Goal: Task Accomplishment & Management: Use online tool/utility

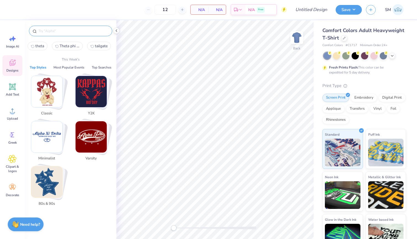
click at [50, 33] on input "text" at bounding box center [73, 31] width 71 height 6
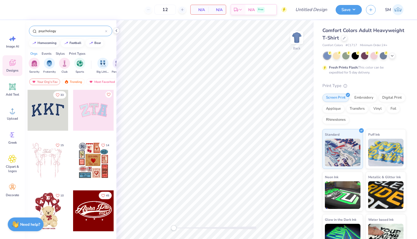
type input "psychology"
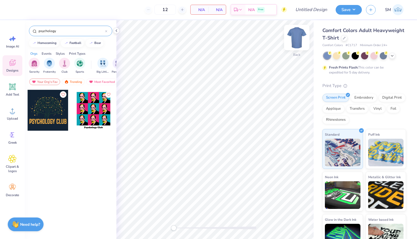
click at [292, 34] on img at bounding box center [297, 38] width 22 height 22
click at [52, 103] on div at bounding box center [48, 110] width 41 height 41
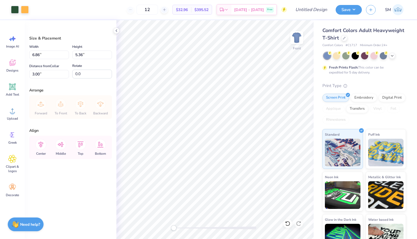
type input "10.36"
type input "8.10"
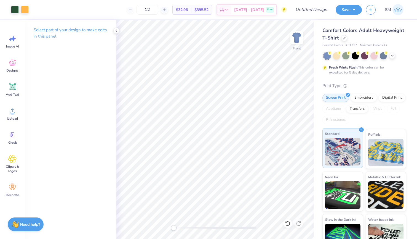
click at [334, 141] on div "Art colors 12 $32.96 Per Item $395.52 Total Est. Delivery Oct 10 - 13 Free Desi…" at bounding box center [208, 119] width 417 height 239
click at [390, 57] on div at bounding box center [393, 55] width 6 height 6
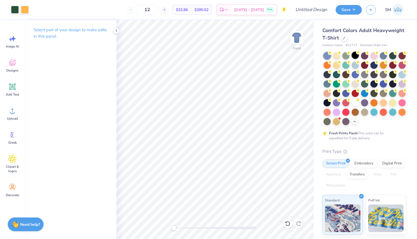
click at [356, 51] on icon at bounding box center [358, 53] width 4 height 4
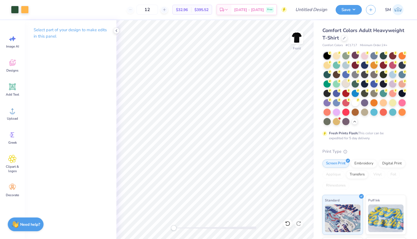
click at [345, 85] on div at bounding box center [346, 83] width 7 height 7
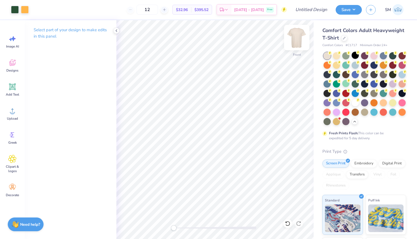
click at [295, 36] on img at bounding box center [297, 38] width 22 height 22
click at [14, 70] on span "Designs" at bounding box center [12, 70] width 12 height 4
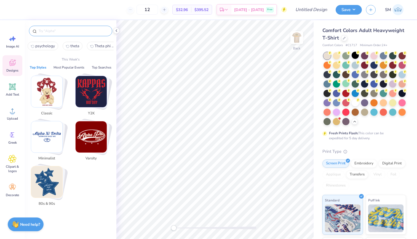
click at [53, 33] on input "text" at bounding box center [73, 31] width 71 height 6
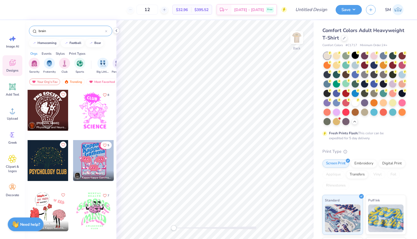
type input "brain"
click at [60, 112] on div at bounding box center [48, 110] width 41 height 41
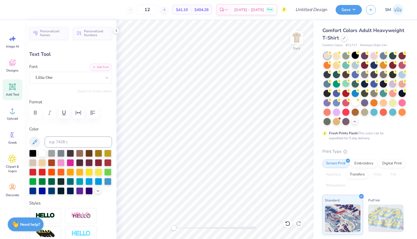
scroll to position [0, 1]
type textarea "PSYCHOLOGY"
type input "0.0"
click at [292, 39] on img at bounding box center [297, 38] width 22 height 22
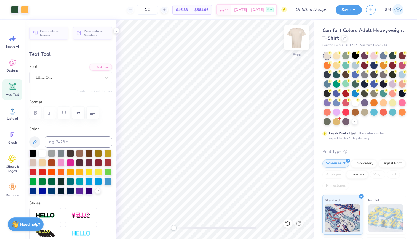
click at [296, 34] on img at bounding box center [297, 38] width 22 height 22
click at [18, 10] on div at bounding box center [15, 9] width 8 height 8
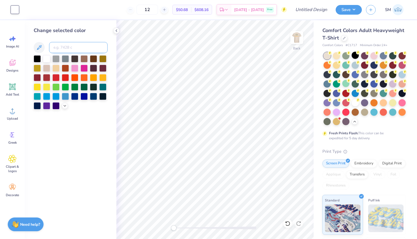
click at [64, 49] on input at bounding box center [78, 47] width 59 height 11
type input "350"
click at [351, 9] on button "Save" at bounding box center [349, 9] width 26 height 10
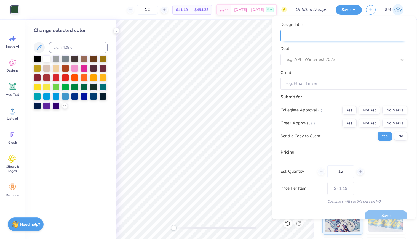
click at [357, 34] on input "Design Title" at bounding box center [344, 36] width 127 height 12
type input "P"
type input "PS"
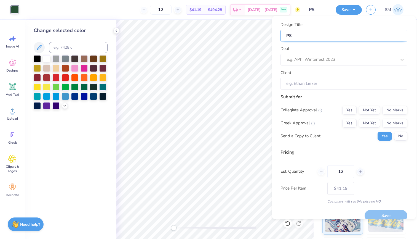
type input "PSY"
type input "PSYC"
type input "PSY"
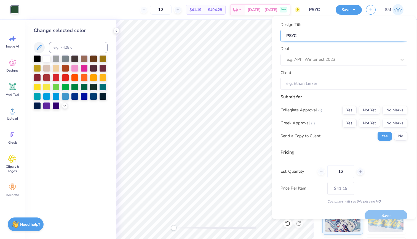
type input "PSY"
type input "PS"
type input "P"
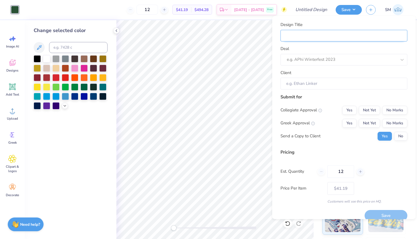
type input "p"
type input "ps"
type input "psu"
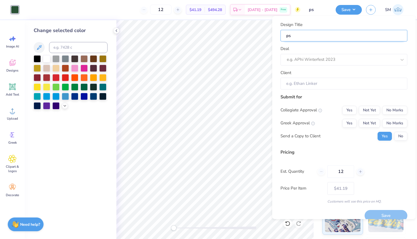
type input "psu"
type input "ps"
type input "psy"
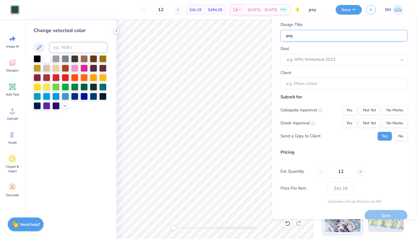
type input "psyc"
type input "psych"
type input "psycho"
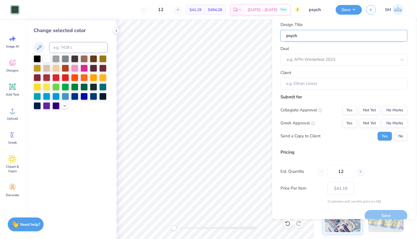
type input "psycho"
type input "psychol"
type input "psycholo"
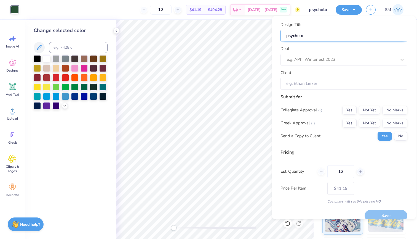
type input "psycholog"
type input "psychology"
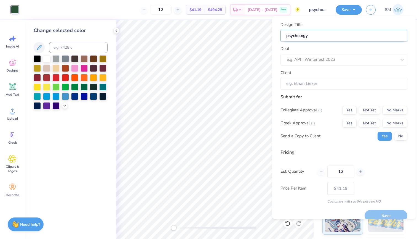
type input "psychology"
type input "psychology m"
type input "psychology me"
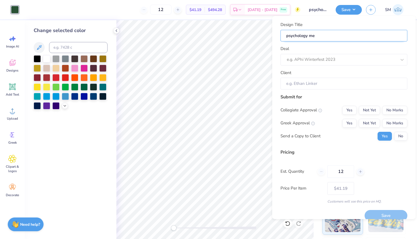
type input "psychology mer"
type input "psychology merc"
type input "psychology merch"
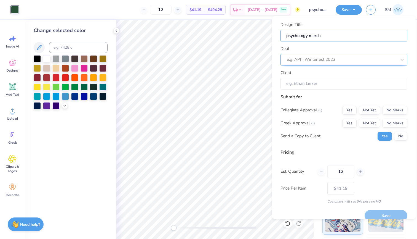
type input "psychology merch"
click at [343, 60] on div at bounding box center [336, 59] width 99 height 7
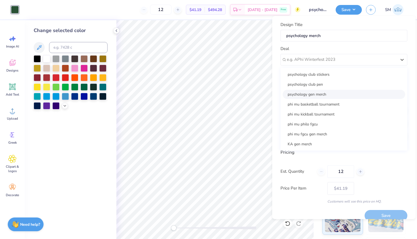
click at [336, 93] on div "psychology gen merch" at bounding box center [344, 94] width 123 height 9
type input "Analia Perry"
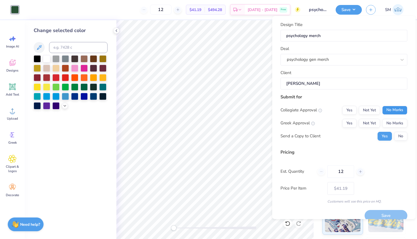
click at [396, 108] on button "No Marks" at bounding box center [395, 110] width 25 height 9
click at [398, 120] on button "No Marks" at bounding box center [395, 123] width 25 height 9
click at [405, 134] on button "No" at bounding box center [401, 136] width 13 height 9
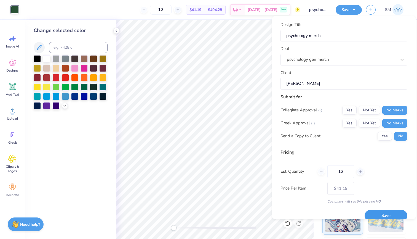
click at [396, 215] on button "Save" at bounding box center [386, 215] width 43 height 11
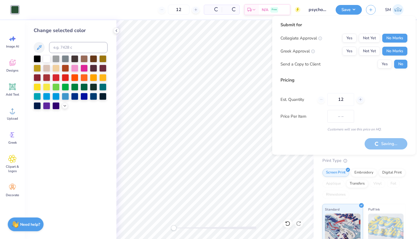
type input "– –"
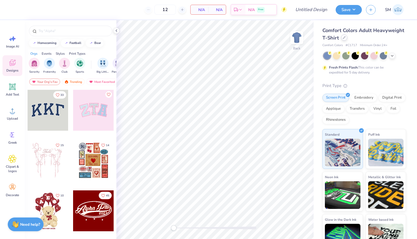
click at [345, 38] on icon at bounding box center [344, 37] width 3 height 3
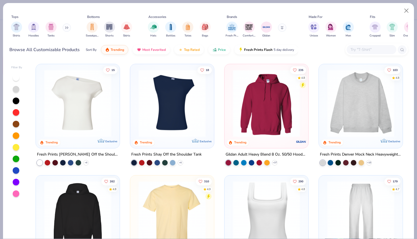
click at [362, 50] on input "text" at bounding box center [371, 49] width 43 height 6
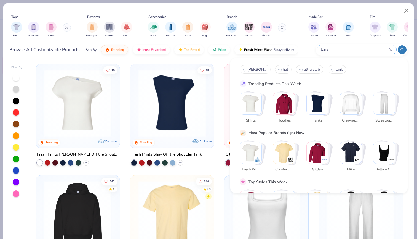
type input "tank"
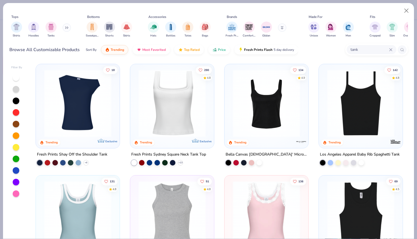
click at [252, 129] on img at bounding box center [266, 103] width 73 height 67
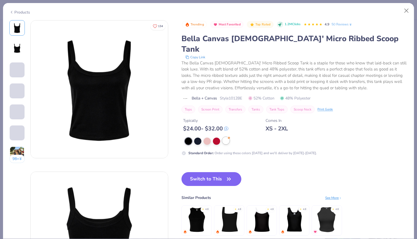
click at [228, 137] on div at bounding box center [226, 140] width 7 height 7
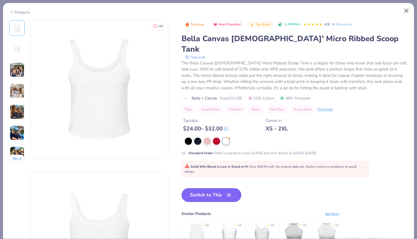
click at [407, 13] on button "Close" at bounding box center [407, 11] width 10 height 10
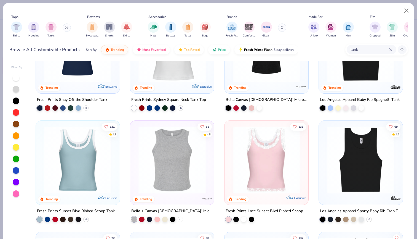
scroll to position [54, 0]
click at [160, 165] on img at bounding box center [172, 159] width 73 height 67
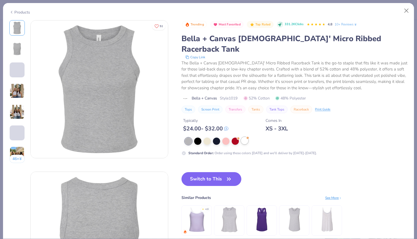
click at [244, 137] on div at bounding box center [244, 140] width 7 height 7
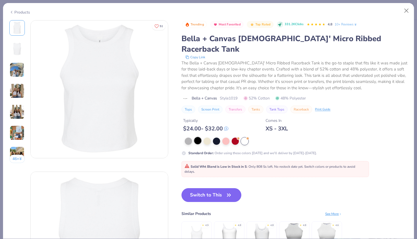
click at [200, 137] on div at bounding box center [197, 140] width 7 height 7
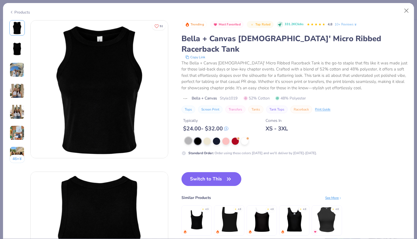
click at [191, 137] on div at bounding box center [188, 140] width 7 height 7
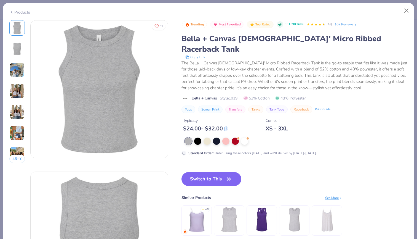
click at [199, 161] on div "Trending Most Favorited Top Rated 331.2K Clicks 4.8 10+ Reviews Bella + Canvas …" at bounding box center [295, 133] width 226 height 227
click at [194, 172] on button "Switch to This" at bounding box center [212, 179] width 60 height 14
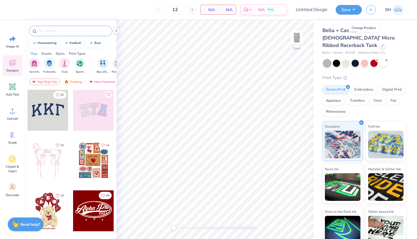
click at [72, 34] on div at bounding box center [70, 31] width 83 height 10
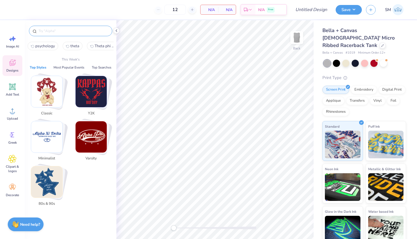
click at [70, 33] on input "text" at bounding box center [73, 31] width 71 height 6
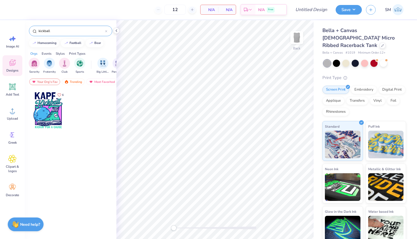
type input "kickball"
click at [59, 105] on div at bounding box center [48, 110] width 41 height 41
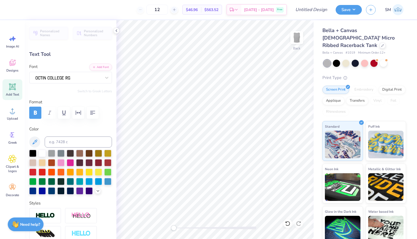
scroll to position [0, 0]
type textarea "PHI MU"
type input "0.68"
type input "0.39"
type input "6.62"
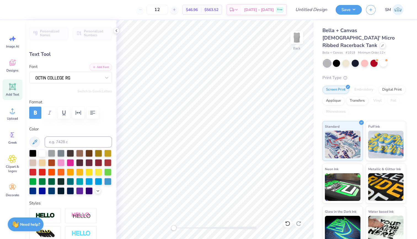
type textarea "25"
type input "0.54"
type input "0.37"
type input "6.68"
type textarea "'25"
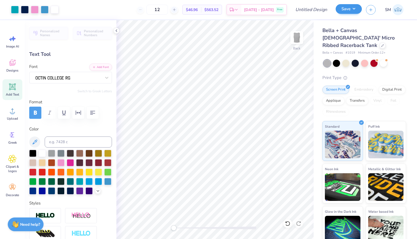
click at [348, 12] on button "Save" at bounding box center [349, 9] width 26 height 10
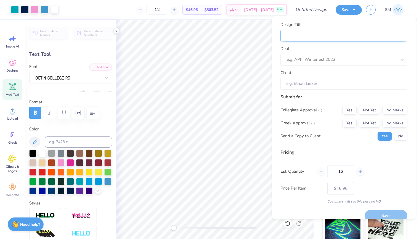
click at [358, 37] on input "Design Title" at bounding box center [344, 36] width 127 height 12
type input "P"
type input "PH"
type input "PHI"
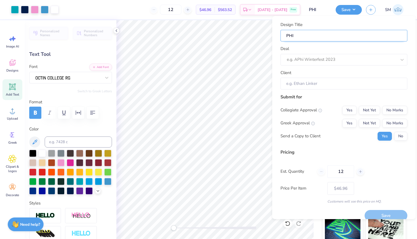
type input "PHI"
type input "PHI M"
type input "PHI"
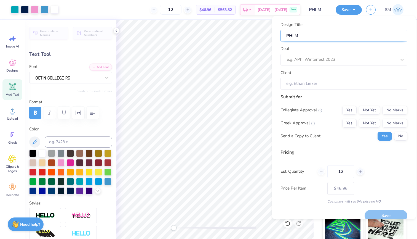
type input "PHI"
type input "PH"
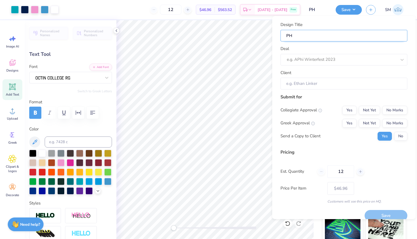
type input "P"
type input "p"
type input "ph"
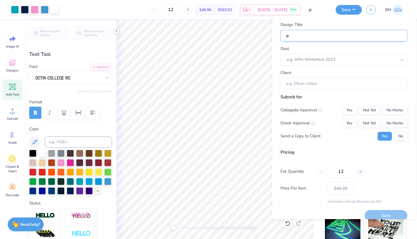
type input "ph"
type input "phi"
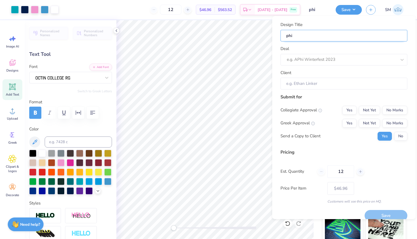
type input "phi m"
type input "phi mu"
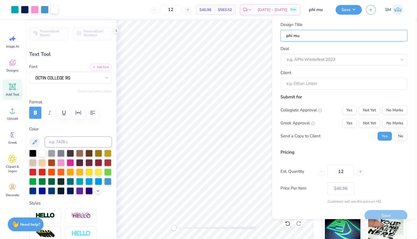
type input "phi mu"
type input "phi mu k"
type input "phi mu ki"
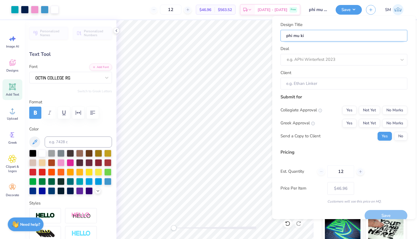
type input "phi mu kic"
type input "phi mu kick"
type input "phi mu kickb"
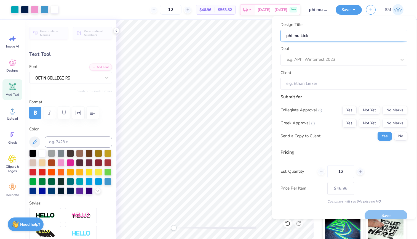
type input "phi mu kickb"
type input "phi mu kickba"
type input "phi mu kickbal"
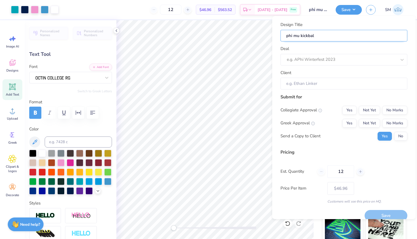
type input "phi mu kickball"
click at [327, 64] on div "e.g. APhi Winterfest 2023" at bounding box center [344, 60] width 127 height 12
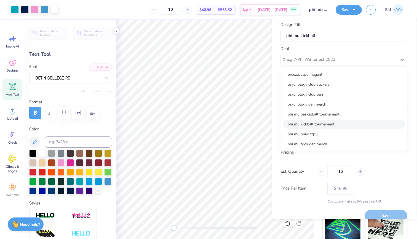
click at [325, 123] on div "phi mu kickball tournament" at bounding box center [344, 124] width 123 height 9
type input "Elyse Griminger"
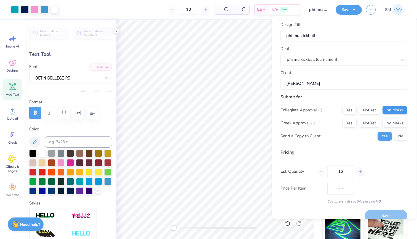
click at [400, 109] on button "No Marks" at bounding box center [395, 110] width 25 height 9
click at [356, 121] on button "Yes" at bounding box center [350, 123] width 14 height 9
click at [395, 132] on button "No" at bounding box center [401, 136] width 13 height 9
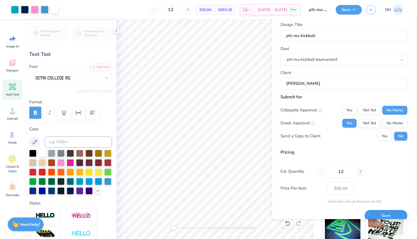
click at [380, 216] on button "Save" at bounding box center [386, 215] width 43 height 11
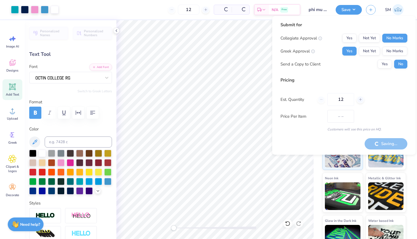
type input "$56.94"
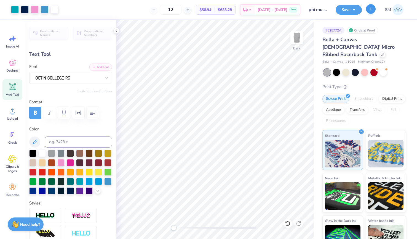
click at [370, 9] on icon "button" at bounding box center [371, 9] width 5 height 5
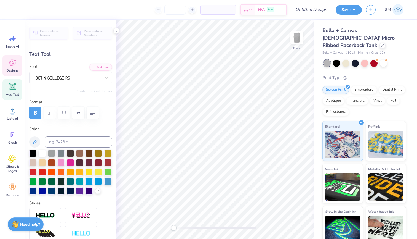
click at [10, 67] on div "Designs" at bounding box center [12, 65] width 20 height 21
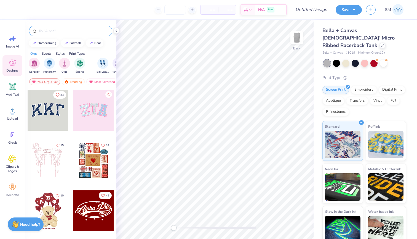
click at [56, 29] on input "text" at bounding box center [73, 31] width 71 height 6
type input "basketball"
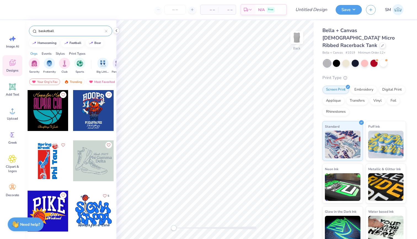
scroll to position [44, 0]
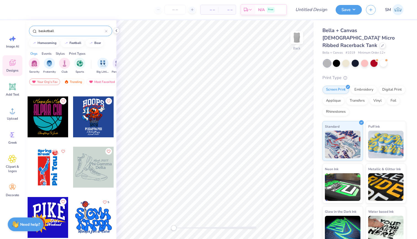
click at [96, 115] on div at bounding box center [93, 116] width 41 height 41
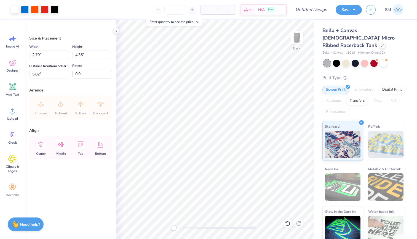
type input "5.67"
type input "8.85"
type input "1.33"
type input "6.89"
type input "10.75"
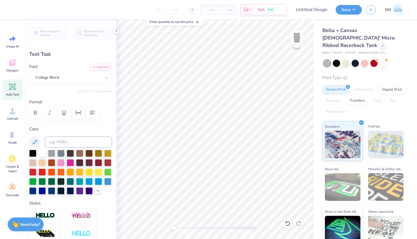
scroll to position [0, 0]
type textarea "PHi MU"
click at [354, 14] on div "Save" at bounding box center [349, 10] width 26 height 10
click at [348, 14] on button "Save" at bounding box center [349, 9] width 26 height 10
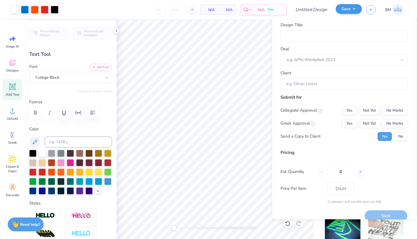
type input "0"
click at [344, 33] on input "Design Title" at bounding box center [344, 36] width 127 height 12
type input "P"
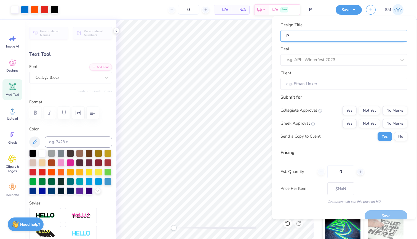
type input "PH"
type input "PHI"
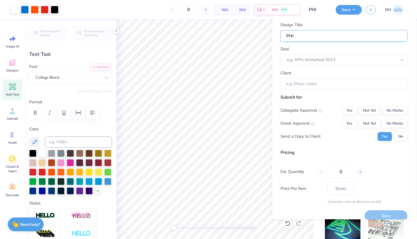
type input "PHI"
type input "PHI M"
type input "PHI MU"
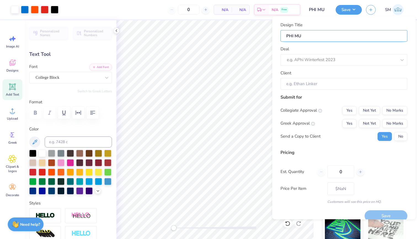
type input "PHI MU b"
type input "PHI MU ba"
type input "PHI MU bas"
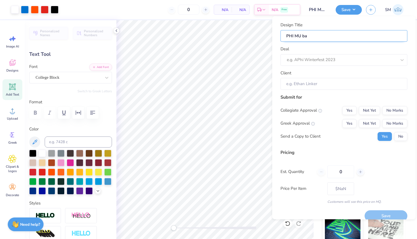
type input "PHI MU bas"
type input "PHI MU bask"
type input "PHI MU baske"
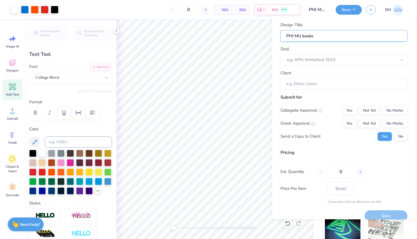
type input "PHI MU bask"
type input "PHI MU baske"
type input "PHI MU basket"
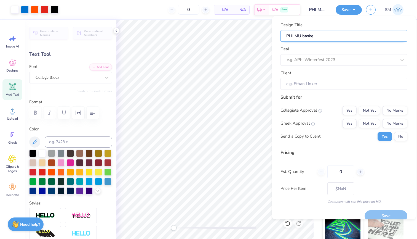
type input "PHI MU basket"
type input "PHI MU basketb"
type input "PHI MU basketba"
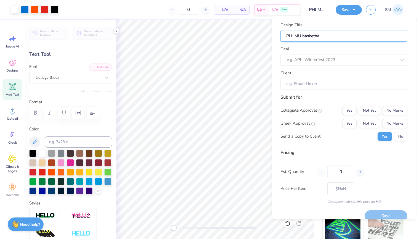
type input "PHI MU basketbal"
type input "PHI MU basketball"
click at [331, 57] on div "e.g. APhi Winterfest 2023" at bounding box center [342, 60] width 110 height 6
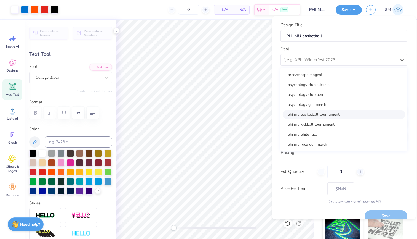
click at [337, 110] on div "phi mu basketball tournament" at bounding box center [344, 114] width 123 height 9
type input "Elyse Griminger"
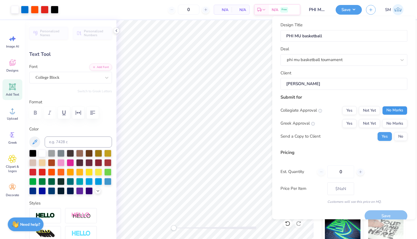
click at [387, 107] on button "No Marks" at bounding box center [395, 110] width 25 height 9
click at [355, 119] on button "Yes" at bounding box center [350, 123] width 14 height 9
click at [407, 134] on button "No" at bounding box center [401, 136] width 13 height 9
click at [379, 214] on button "Save" at bounding box center [386, 215] width 43 height 11
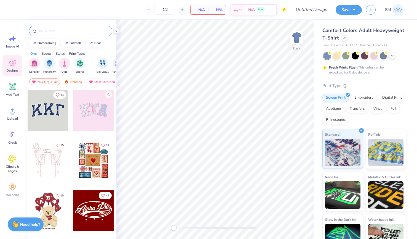
click at [78, 28] on input "text" at bounding box center [73, 31] width 71 height 6
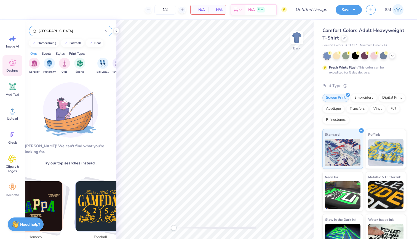
click at [65, 35] on div "bahamas" at bounding box center [70, 31] width 83 height 10
click at [52, 33] on input "bahamas" at bounding box center [71, 31] width 67 height 6
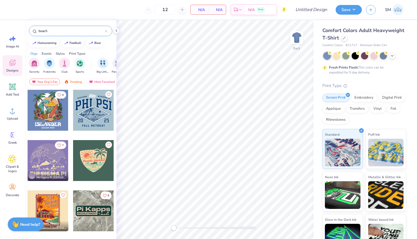
type input "beach"
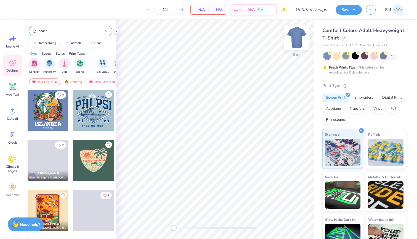
click at [294, 40] on img at bounding box center [297, 38] width 22 height 22
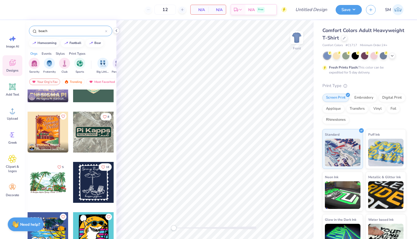
scroll to position [76, 0]
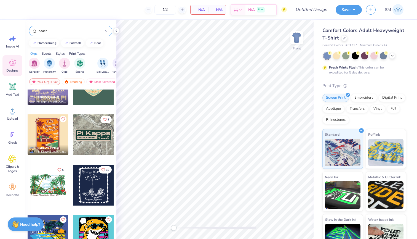
click at [56, 178] on div at bounding box center [48, 185] width 41 height 41
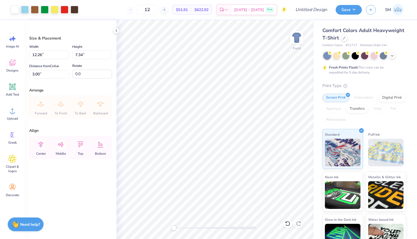
type input "12.82"
type input "7.68"
type input "3.20"
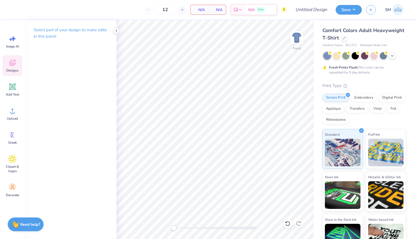
click at [15, 66] on icon at bounding box center [12, 63] width 8 height 8
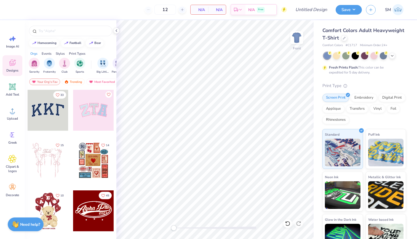
click at [48, 25] on div at bounding box center [71, 29] width 92 height 19
click at [51, 28] on div at bounding box center [70, 31] width 83 height 10
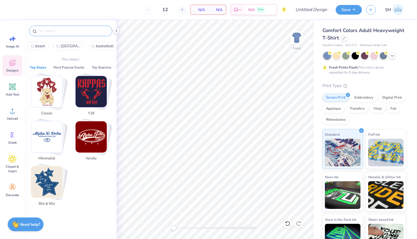
click at [53, 29] on input "text" at bounding box center [73, 31] width 71 height 6
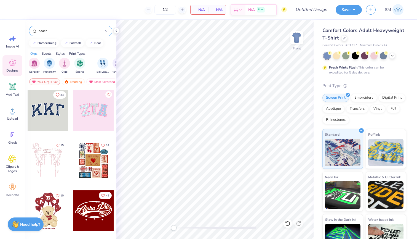
type input "beach"
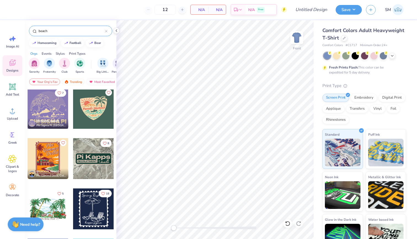
scroll to position [53, 0]
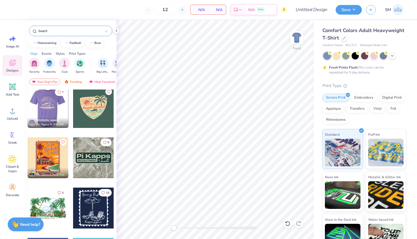
click at [53, 157] on div at bounding box center [48, 157] width 41 height 41
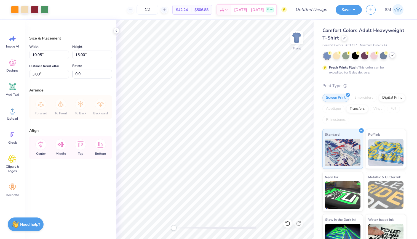
click at [391, 55] on icon at bounding box center [392, 55] width 4 height 4
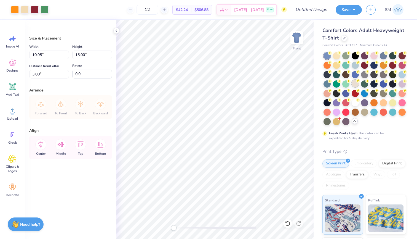
click at [355, 84] on div at bounding box center [355, 83] width 7 height 7
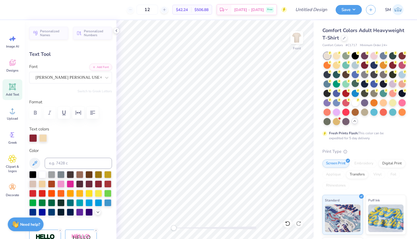
type input "0.0"
type input "6.62"
type input "2.43"
type input "5.53"
type input "-9.4"
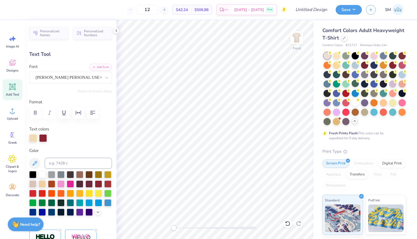
type textarea "Sigma"
type input "0.0"
type input "5.29"
type input "2.35"
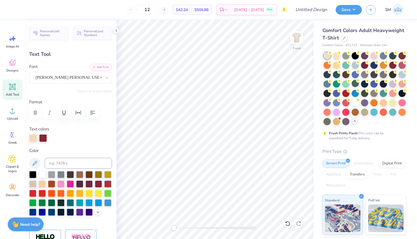
type input "6.91"
type input "-9.4"
type textarea "Chi"
type input "0.0"
type input "3.23"
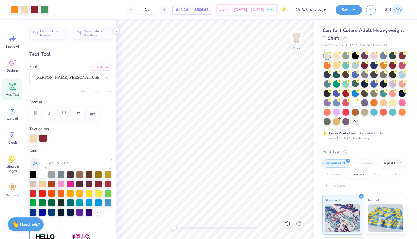
type input "1.93"
type input "7.09"
type input "0.0"
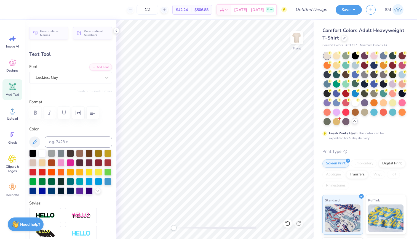
scroll to position [0, 1]
type textarea "FALL 2025"
type textarea "FALL FORMAL 2025"
click at [295, 43] on img at bounding box center [297, 38] width 22 height 22
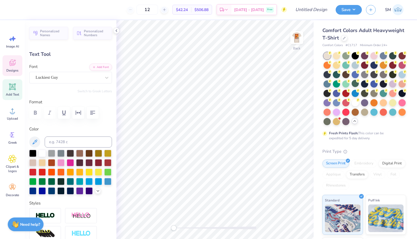
click at [12, 64] on icon at bounding box center [12, 63] width 6 height 6
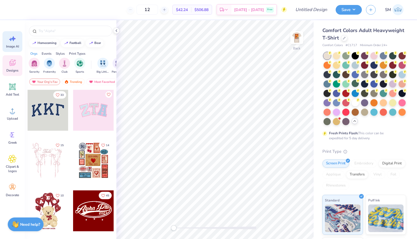
click at [15, 38] on icon at bounding box center [13, 38] width 5 height 5
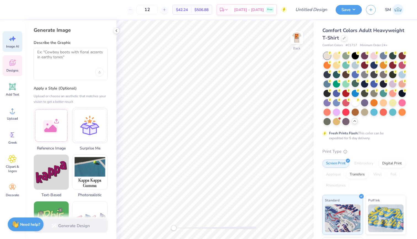
click at [18, 67] on div "Designs" at bounding box center [12, 65] width 20 height 21
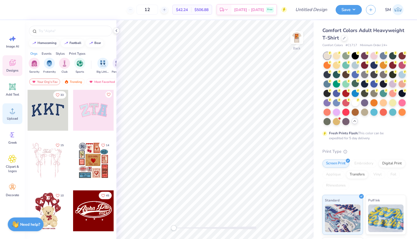
click at [12, 111] on icon at bounding box center [12, 111] width 8 height 8
click at [8, 138] on div "Greek" at bounding box center [12, 137] width 20 height 21
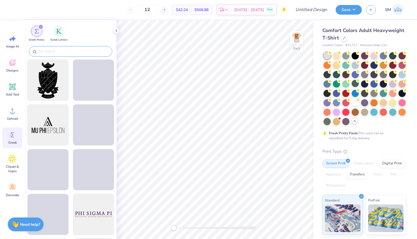
click at [51, 46] on div at bounding box center [70, 51] width 83 height 10
click at [52, 54] on div at bounding box center [70, 51] width 83 height 10
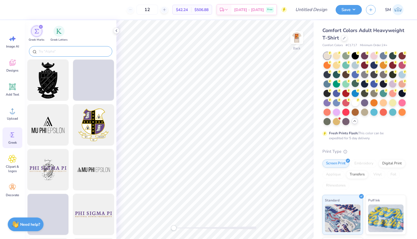
click at [48, 51] on input "text" at bounding box center [73, 52] width 71 height 6
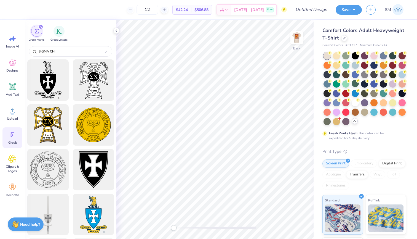
scroll to position [0, 0]
type input "SIGMA CHI"
click at [295, 39] on img at bounding box center [297, 38] width 22 height 22
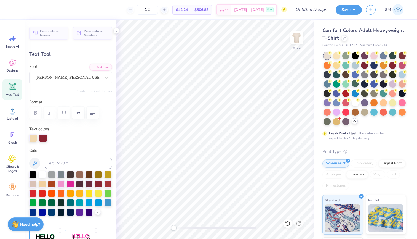
type input "0.0"
click at [291, 45] on div "Front" at bounding box center [215, 129] width 197 height 219
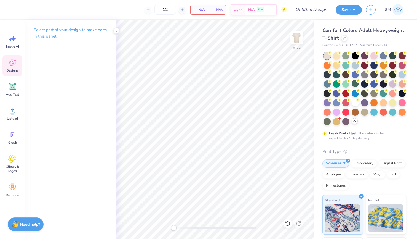
click at [10, 64] on icon at bounding box center [12, 63] width 6 height 6
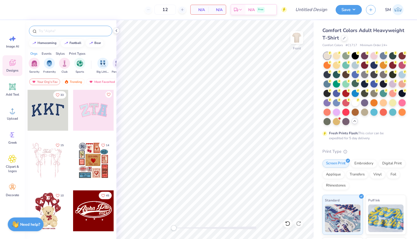
click at [62, 28] on input "text" at bounding box center [73, 31] width 71 height 6
type input "beach"
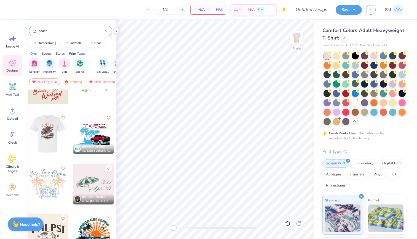
scroll to position [378, 0]
click at [46, 141] on div "5 BO Brayden Ortiz Tau Kappa Epsilon, California State University, Long Beach E…" at bounding box center [71, 174] width 92 height 170
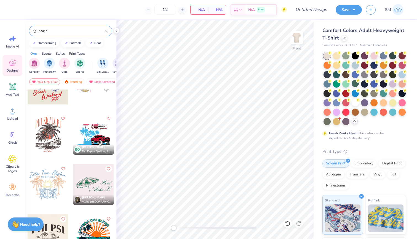
click at [56, 133] on div at bounding box center [48, 134] width 41 height 41
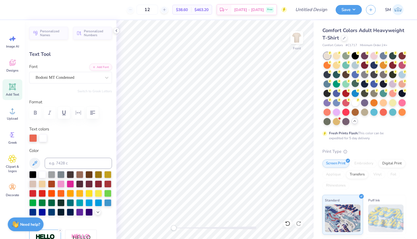
type textarea "s"
type textarea "SIGMA CHI"
type input "3.60"
type input "1.17"
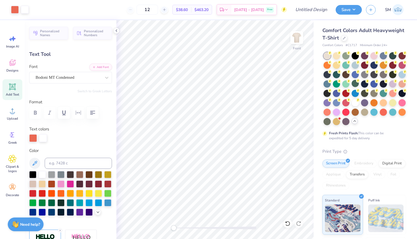
type input "15.04"
type textarea "Formal 2025"
type input "9.59"
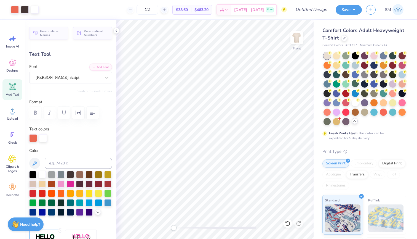
type input "4.47"
type input "3.00"
click at [296, 40] on img at bounding box center [297, 38] width 22 height 22
click at [17, 39] on div "Image AI" at bounding box center [12, 41] width 20 height 21
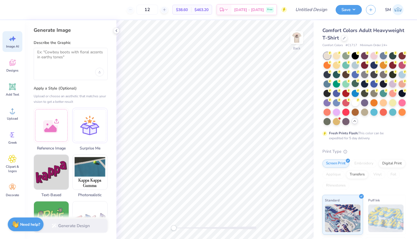
click at [71, 68] on div at bounding box center [70, 72] width 67 height 9
click at [63, 60] on textarea at bounding box center [70, 57] width 67 height 14
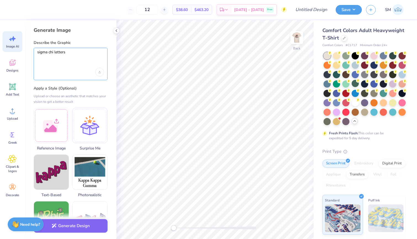
type textarea "sigma chi letters"
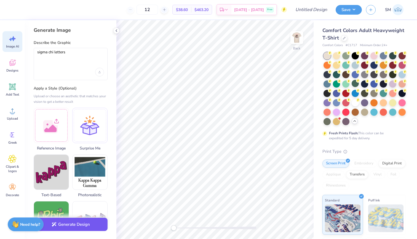
click at [70, 227] on button "Generate Design" at bounding box center [71, 225] width 74 height 14
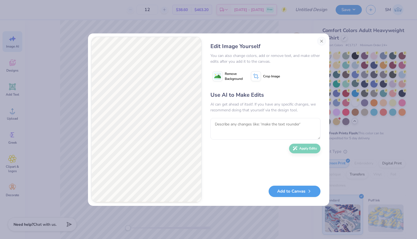
click at [293, 185] on div "Edit Image Yourself You can also change colors, add or remove text, and make ot…" at bounding box center [265, 120] width 121 height 166
click at [293, 186] on button "Add to Canvas" at bounding box center [295, 189] width 52 height 11
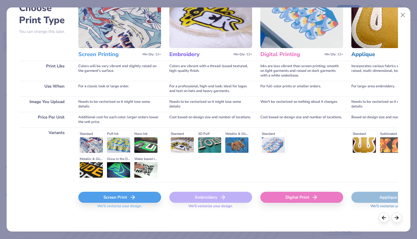
scroll to position [36, 0]
click at [124, 196] on div "Screen Print" at bounding box center [119, 197] width 83 height 11
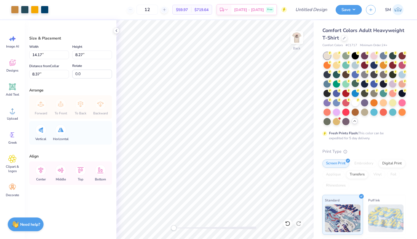
type input "2.89"
type input "1.69"
type input "14.95"
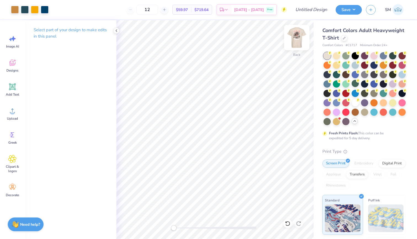
click at [302, 34] on img at bounding box center [297, 38] width 22 height 22
click at [296, 38] on img at bounding box center [297, 38] width 22 height 22
click at [297, 38] on img at bounding box center [297, 38] width 22 height 22
click at [293, 40] on img at bounding box center [297, 38] width 22 height 22
click at [25, 10] on div at bounding box center [25, 9] width 8 height 8
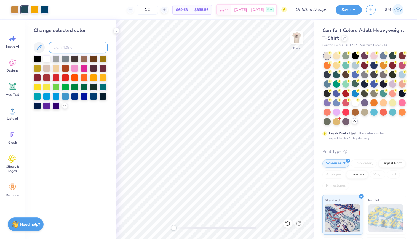
click at [56, 51] on input at bounding box center [78, 47] width 59 height 11
type input "7416"
click at [33, 13] on div at bounding box center [35, 9] width 8 height 8
click at [46, 12] on div at bounding box center [45, 9] width 8 height 8
click at [68, 39] on div "Change selected color" at bounding box center [71, 68] width 74 height 83
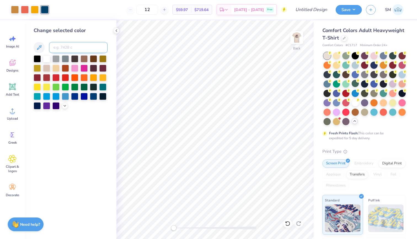
click at [68, 42] on input at bounding box center [78, 47] width 59 height 11
type input "7416"
click at [296, 41] on img at bounding box center [297, 38] width 22 height 22
click at [298, 38] on img at bounding box center [297, 38] width 22 height 22
click at [33, 11] on div at bounding box center [35, 9] width 8 height 8
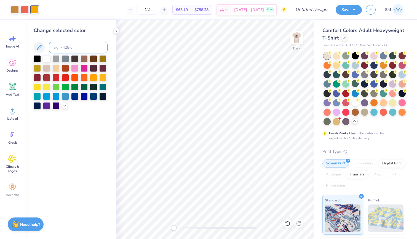
click at [64, 50] on input at bounding box center [78, 47] width 59 height 11
type input "439"
click at [16, 9] on div at bounding box center [15, 9] width 8 height 8
click at [65, 45] on input at bounding box center [78, 47] width 59 height 11
type input "439"
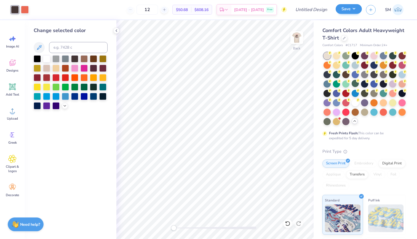
click at [345, 14] on button "Save" at bounding box center [349, 9] width 26 height 10
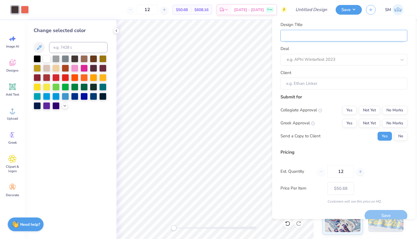
click at [378, 41] on input "Design Title" at bounding box center [344, 36] width 127 height 12
type input "s"
type input "si"
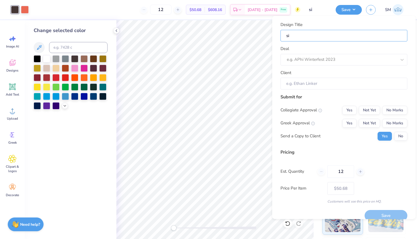
type input "sig"
type input "sig c"
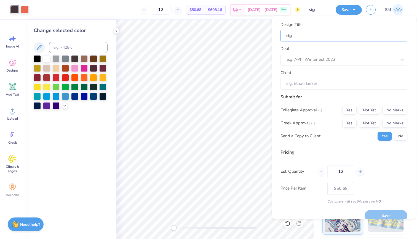
type input "sig c"
type input "sig ch"
type input "sig chi"
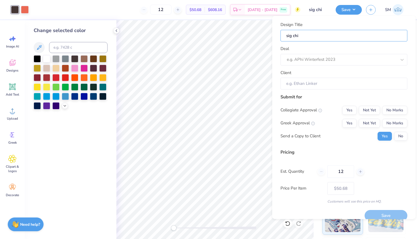
type input "sig chi"
type input "sig chi f"
type input "sig chi fo"
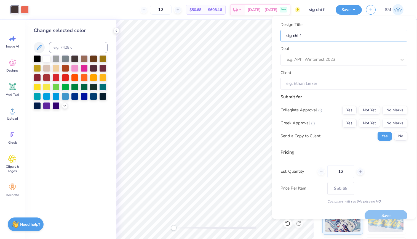
type input "sig chi fo"
type input "sig chi for"
type input "sig chi form"
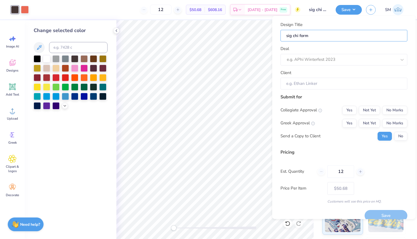
type input "sig chi forma"
type input "sig chi formal"
click at [348, 47] on div "Deal e.g. APhi Winterfest 2023" at bounding box center [344, 56] width 127 height 20
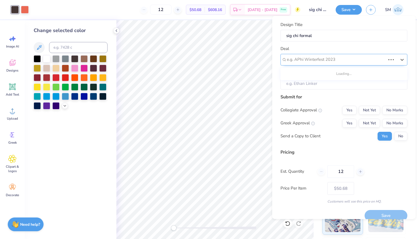
click at [350, 59] on div at bounding box center [336, 59] width 99 height 7
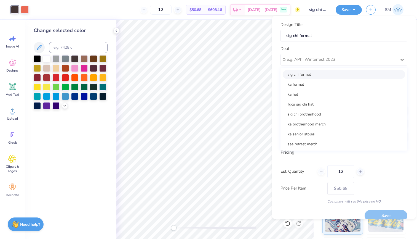
click at [342, 76] on div "sig chi formal" at bounding box center [344, 74] width 123 height 9
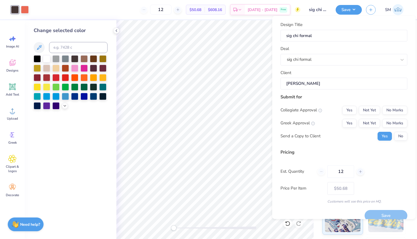
type input "Brad Benwick"
click at [394, 107] on button "No Marks" at bounding box center [395, 109] width 25 height 9
click at [348, 122] on button "Yes" at bounding box center [350, 122] width 14 height 9
click at [400, 138] on button "No" at bounding box center [401, 135] width 13 height 9
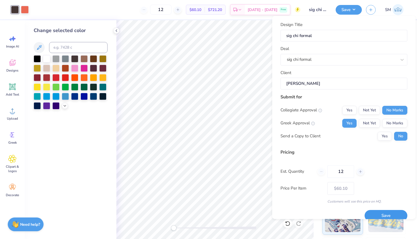
click at [387, 210] on button "Save" at bounding box center [386, 215] width 43 height 11
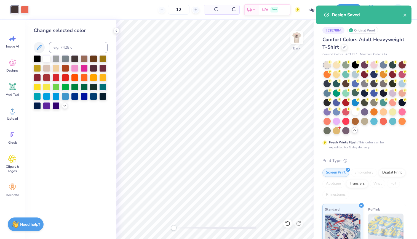
type input "– –"
